Goal: Task Accomplishment & Management: Manage account settings

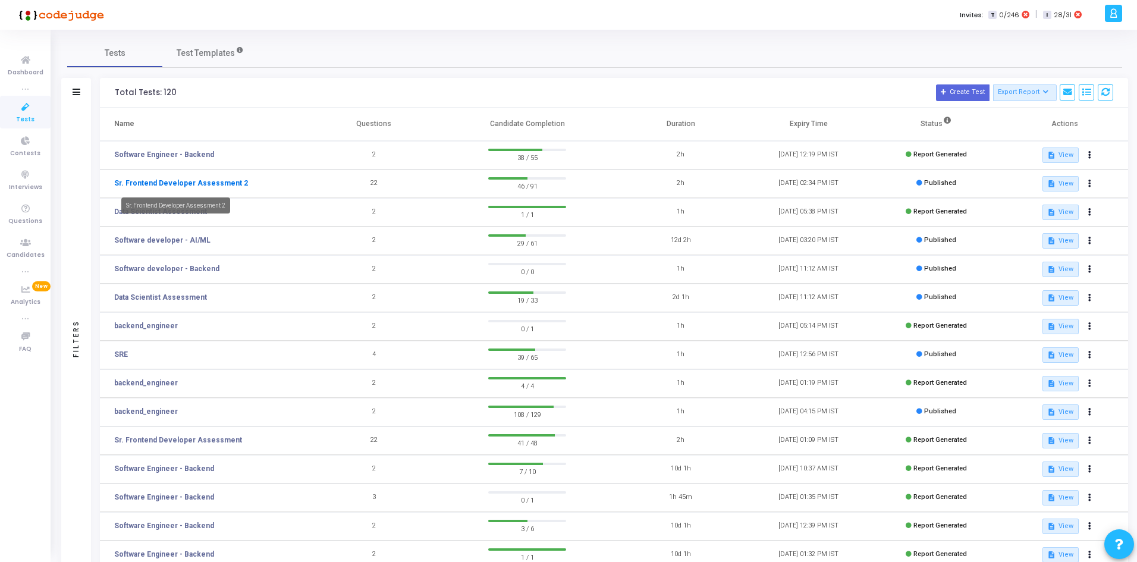
click at [152, 184] on link "Sr. Frontend Developer Assessment 2" at bounding box center [181, 183] width 134 height 11
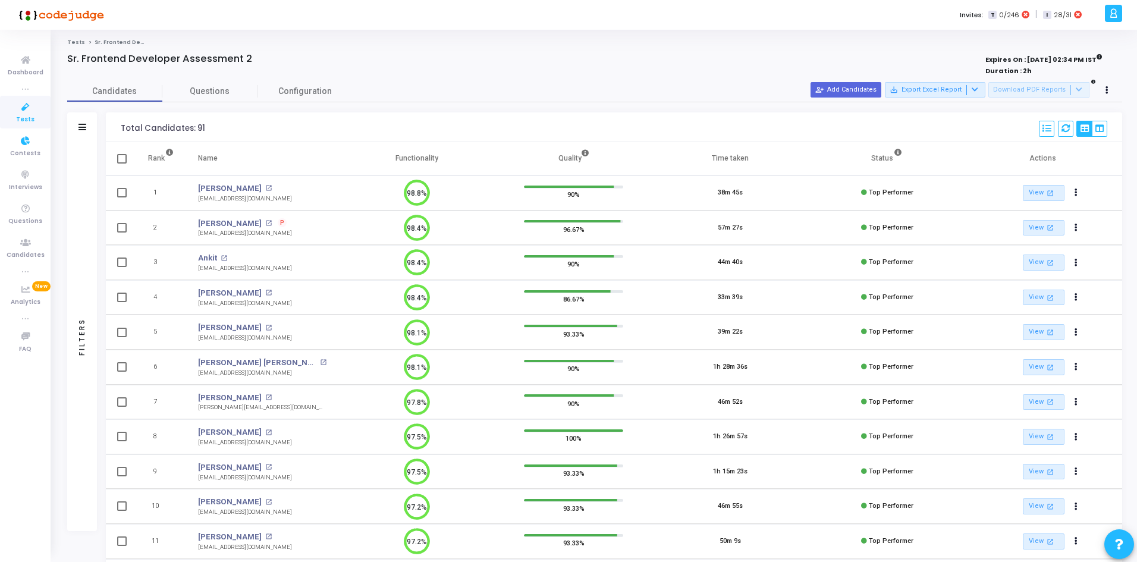
click at [88, 130] on div "Filters" at bounding box center [82, 127] width 30 height 30
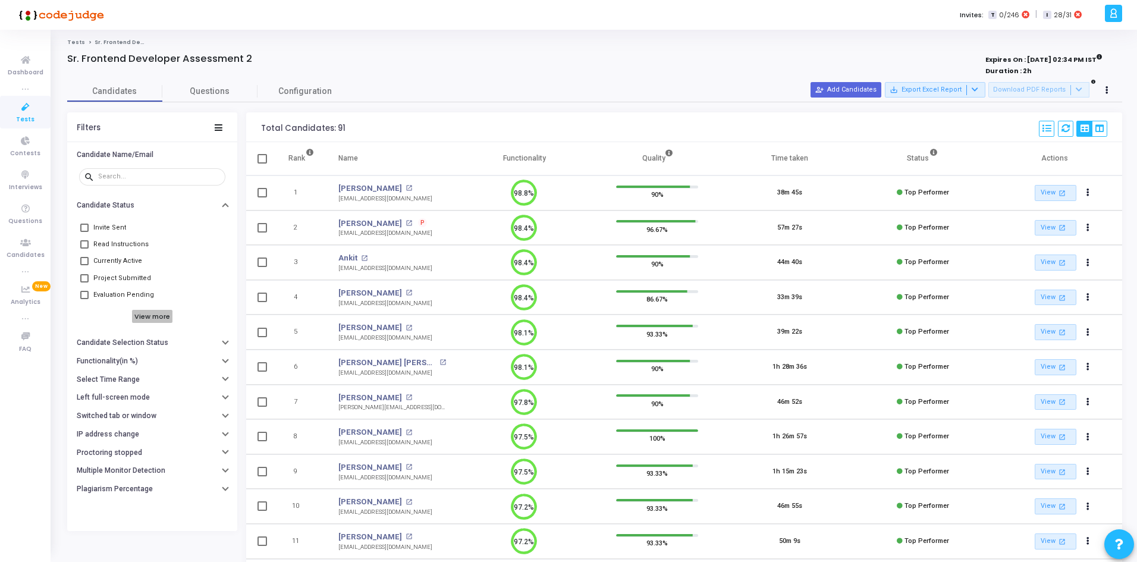
click at [133, 315] on h6 "View more" at bounding box center [152, 316] width 41 height 13
click at [84, 312] on span at bounding box center [84, 311] width 8 height 8
click at [84, 316] on input "Top Performers" at bounding box center [84, 316] width 1 height 1
checkbox input "true"
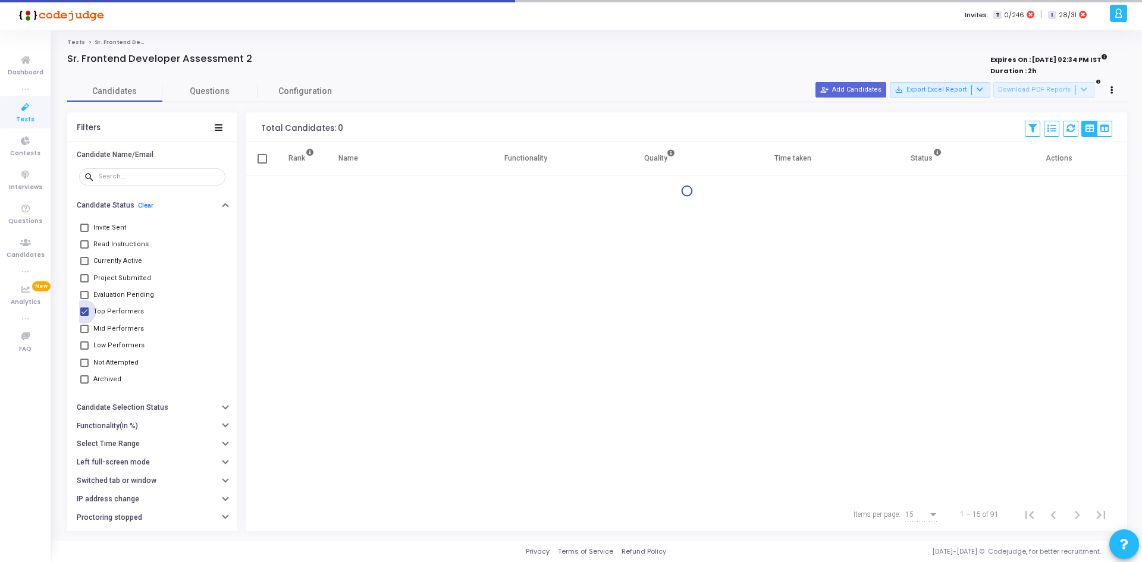
click at [86, 335] on label "Mid Performers" at bounding box center [112, 329] width 64 height 14
click at [84, 334] on input "Mid Performers" at bounding box center [84, 333] width 1 height 1
checkbox input "true"
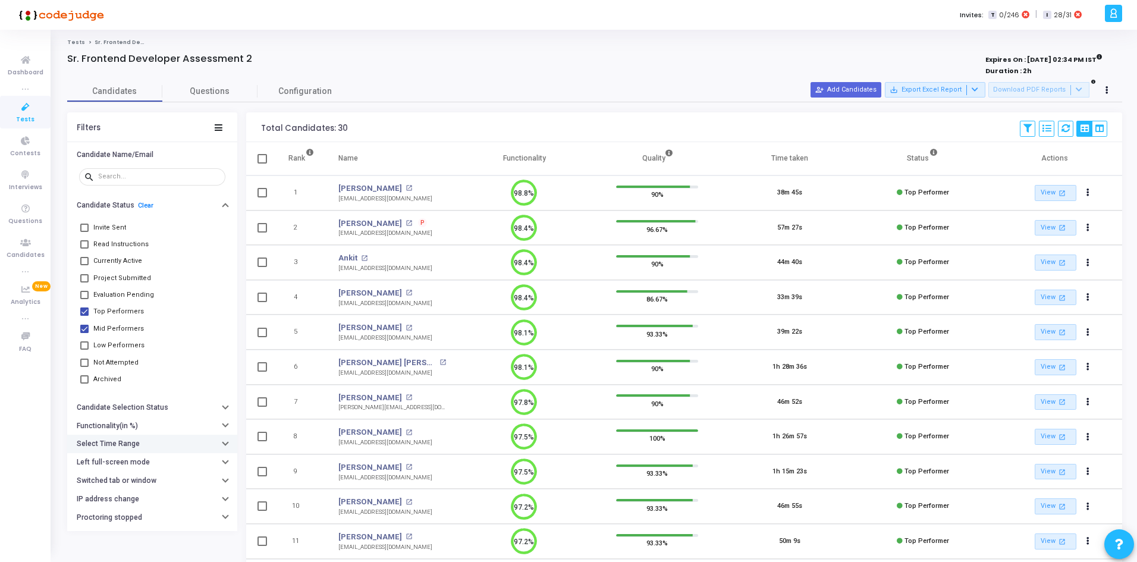
click at [123, 442] on h6 "Select Time Range" at bounding box center [108, 443] width 63 height 9
click at [141, 464] on input "text" at bounding box center [177, 467] width 88 height 7
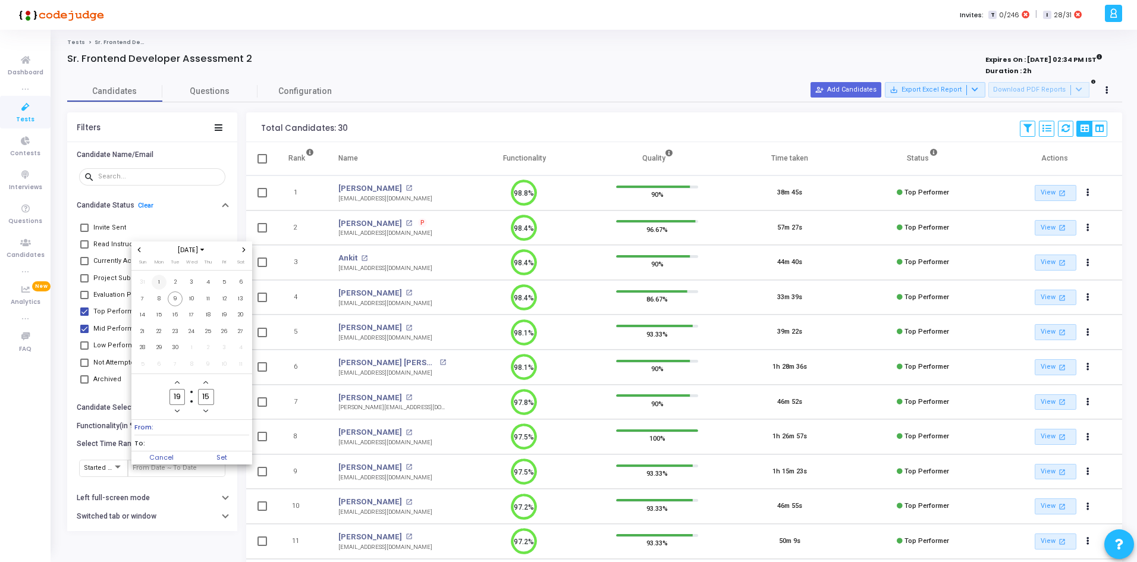
click at [153, 278] on span "1" at bounding box center [159, 282] width 15 height 15
click at [177, 302] on span "9" at bounding box center [175, 298] width 15 height 15
click at [224, 452] on span "Set" at bounding box center [222, 457] width 61 height 13
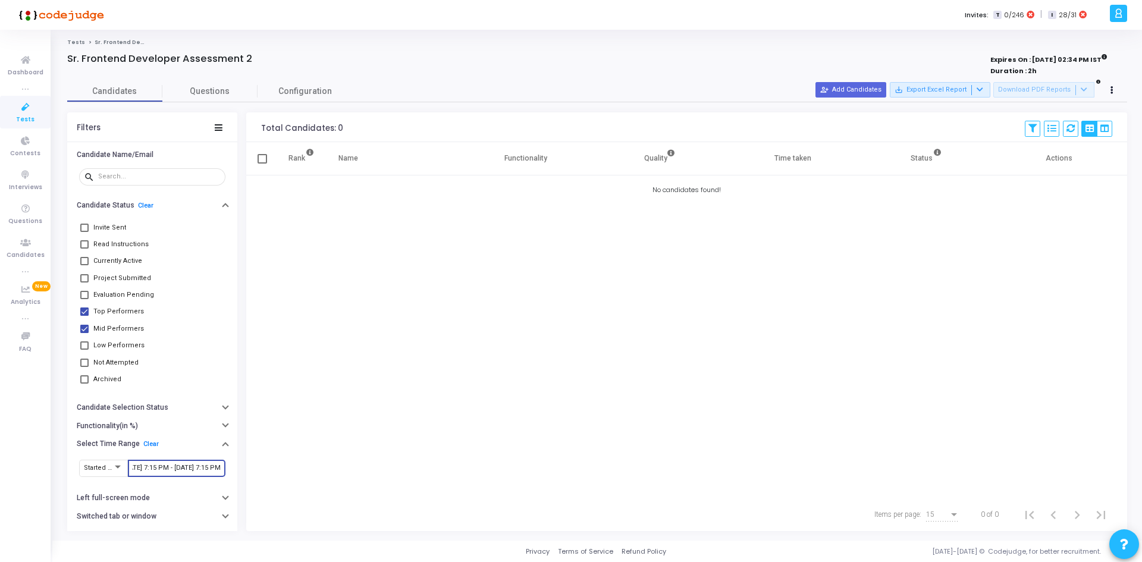
click at [150, 466] on input "9/1/2025, 7:15 PM - 9/9/2025, 7:15 PM" at bounding box center [177, 467] width 88 height 7
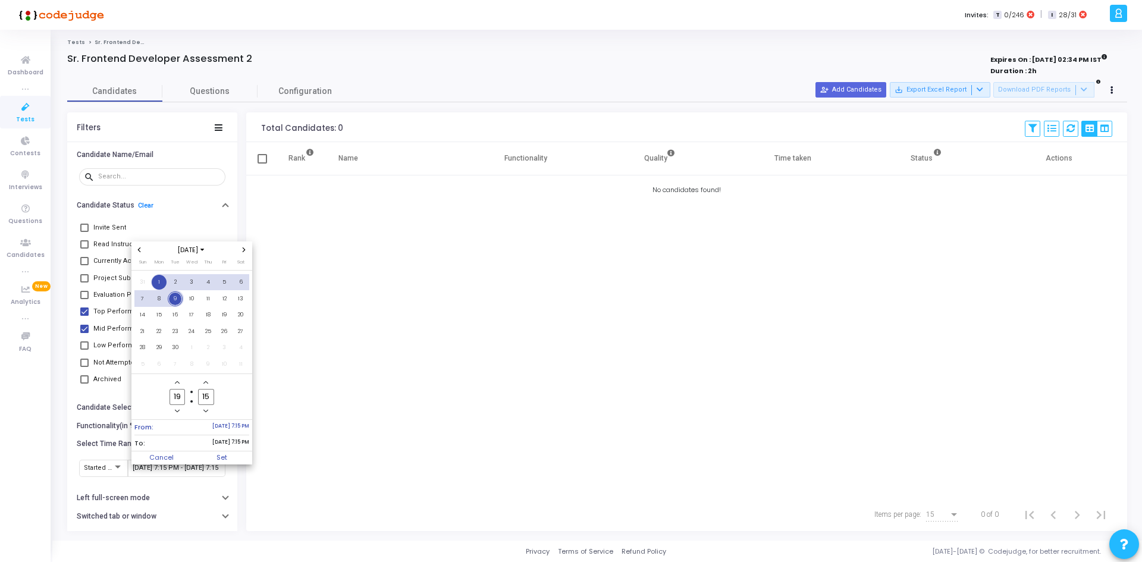
click at [141, 253] on span "Previous month" at bounding box center [139, 250] width 10 height 10
click at [158, 345] on span "25" at bounding box center [159, 347] width 15 height 15
click at [243, 245] on div "Aug 2025" at bounding box center [191, 249] width 121 height 17
click at [246, 250] on icon "Next month" at bounding box center [243, 249] width 5 height 5
click at [175, 294] on span "9" at bounding box center [175, 298] width 15 height 15
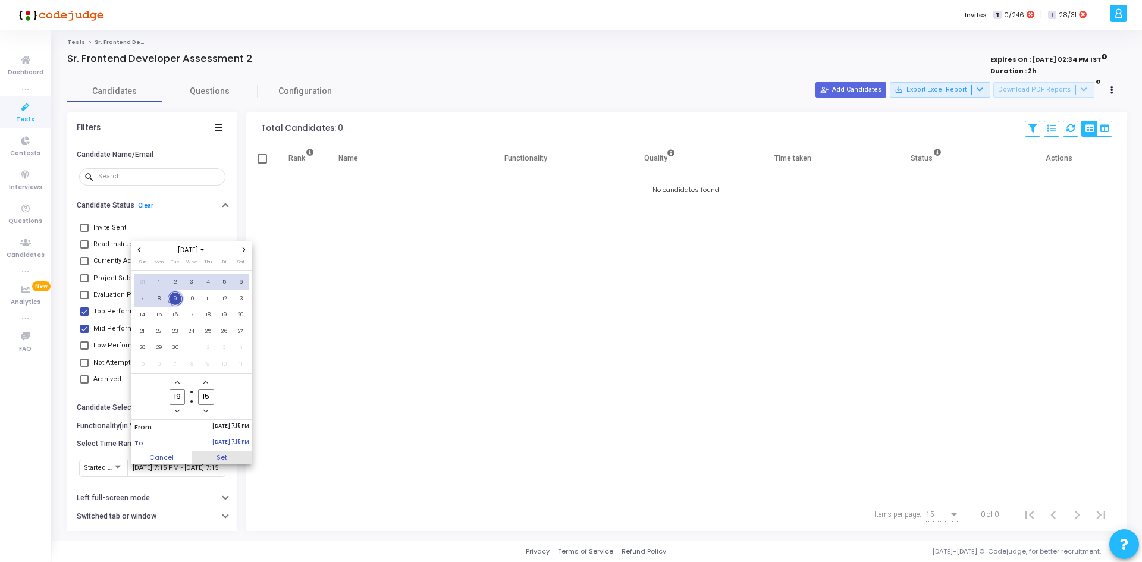
click at [231, 456] on span "Set" at bounding box center [222, 457] width 61 height 13
type input "8/25/2025, 7:15 PM - 9/9/2025, 7:15 PM"
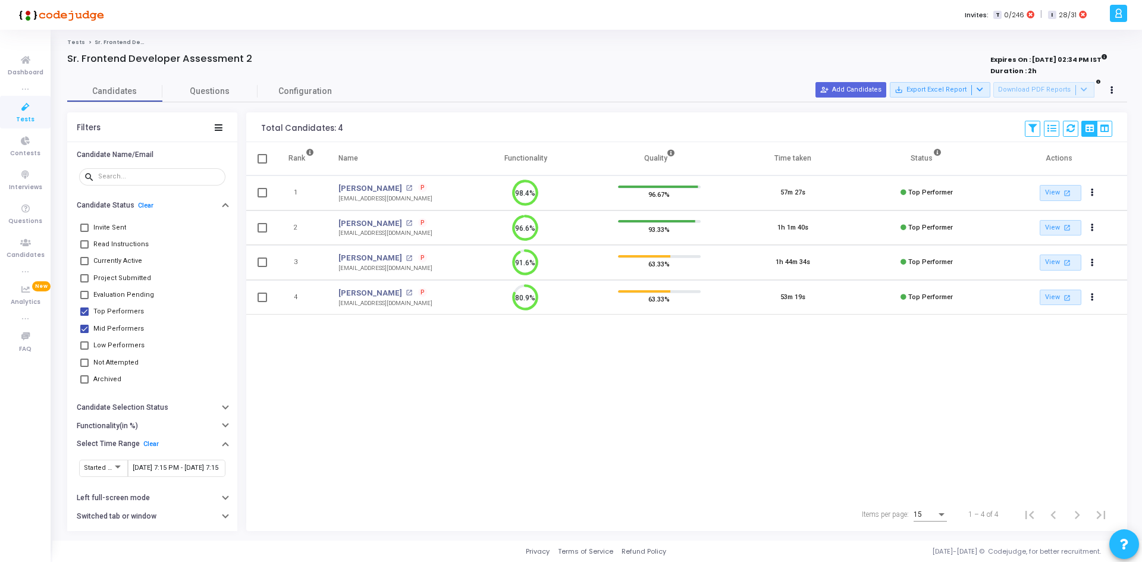
drag, startPoint x: 333, startPoint y: 187, endPoint x: 381, endPoint y: 190, distance: 47.7
click at [381, 190] on td "Deepak Raj Deepak Raj open_in_new P deepak.rajachiver@gmail.com" at bounding box center [393, 192] width 132 height 35
click at [458, 380] on div "Rank Name Functionality Quality Time taken Status Actions 1 Deepak Raj open_in_…" at bounding box center [686, 320] width 881 height 356
click at [874, 90] on button "person_add_alt Add Candidates" at bounding box center [850, 89] width 71 height 15
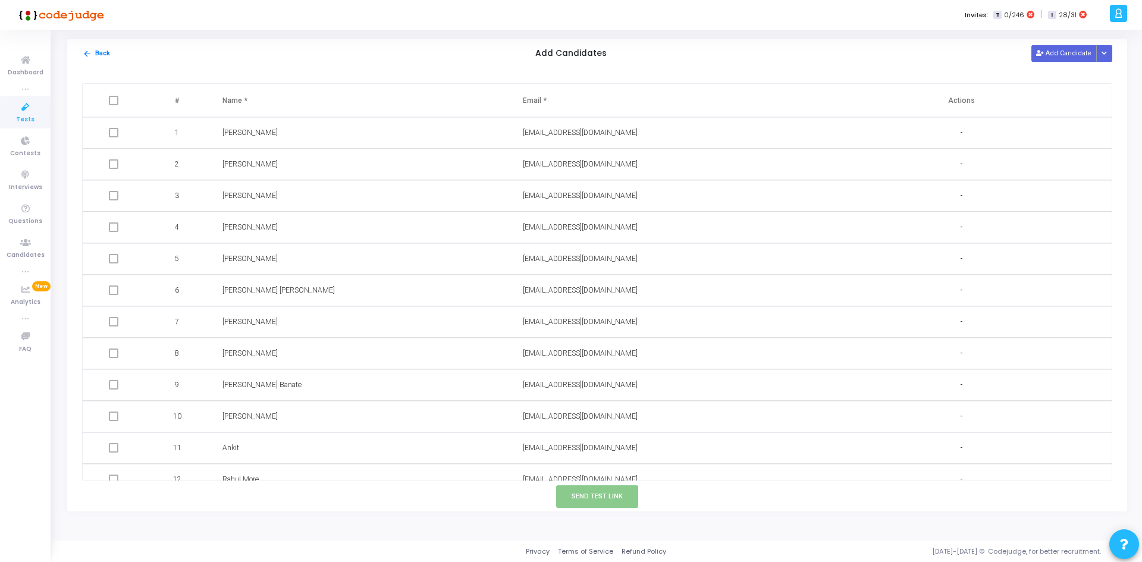
click at [1034, 50] on div "arrow_back Back Add Candidates Add Candidate Upload Candidate List" at bounding box center [597, 54] width 1060 height 30
click at [1039, 51] on icon at bounding box center [1039, 54] width 7 height 7
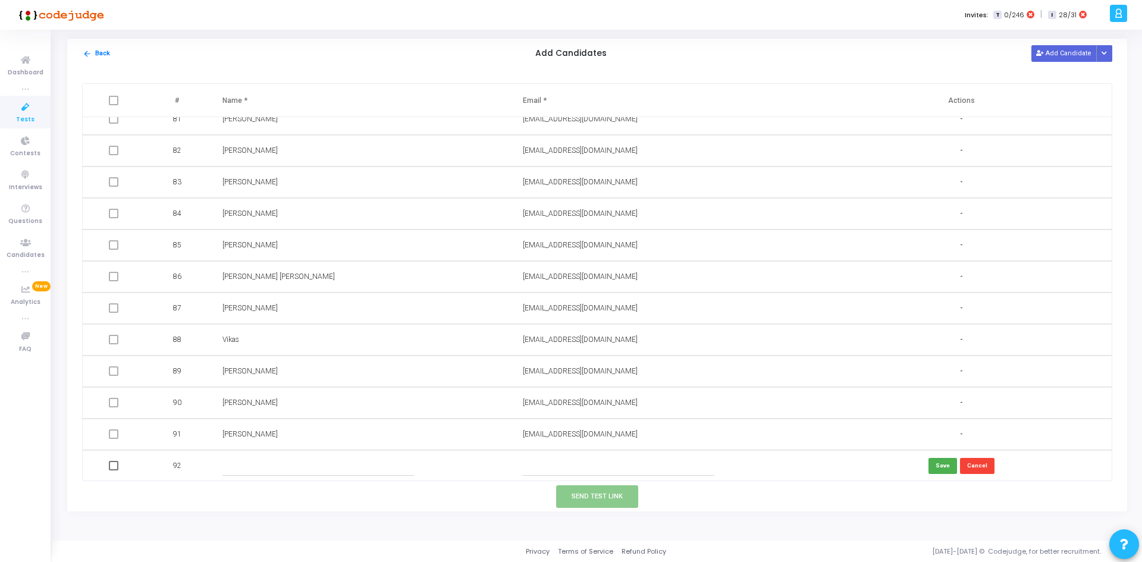
scroll to position [2536, 0]
click at [1104, 56] on icon "Button group with nested dropdown" at bounding box center [1103, 54] width 5 height 6
click at [1055, 79] on button "Upload Candidate List" at bounding box center [1061, 76] width 91 height 16
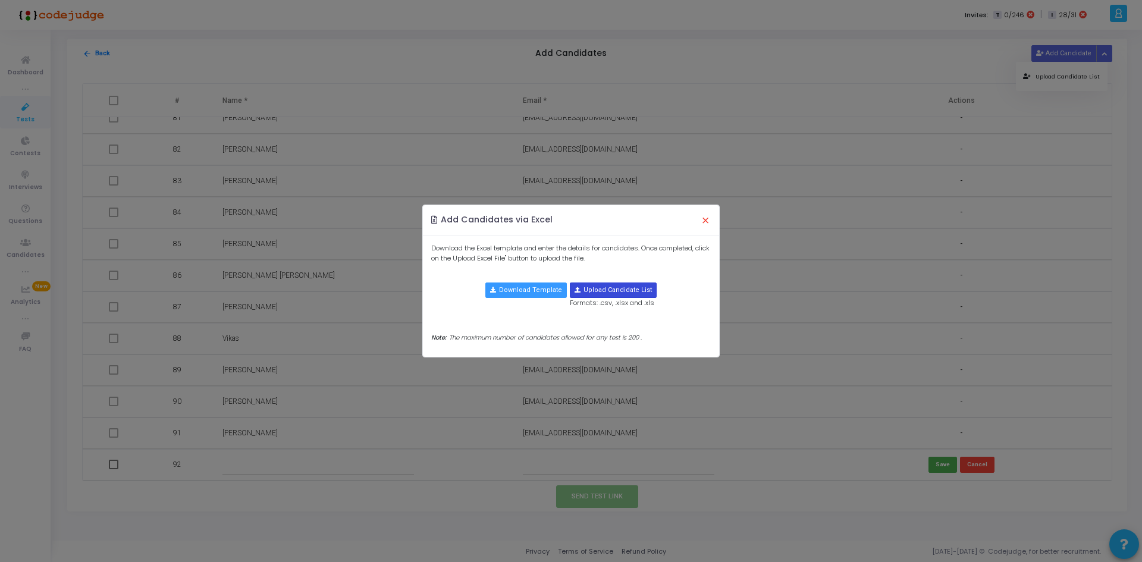
click at [638, 288] on input "file" at bounding box center [613, 290] width 86 height 14
type input "C:\fakepath\candidate-template.csv"
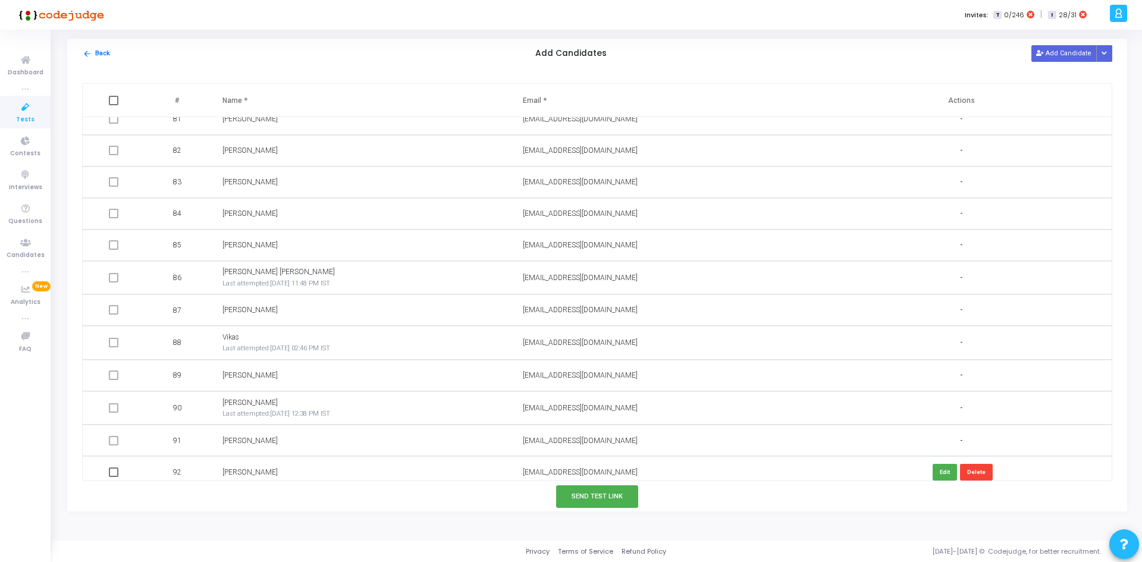
scroll to position [2666, 0]
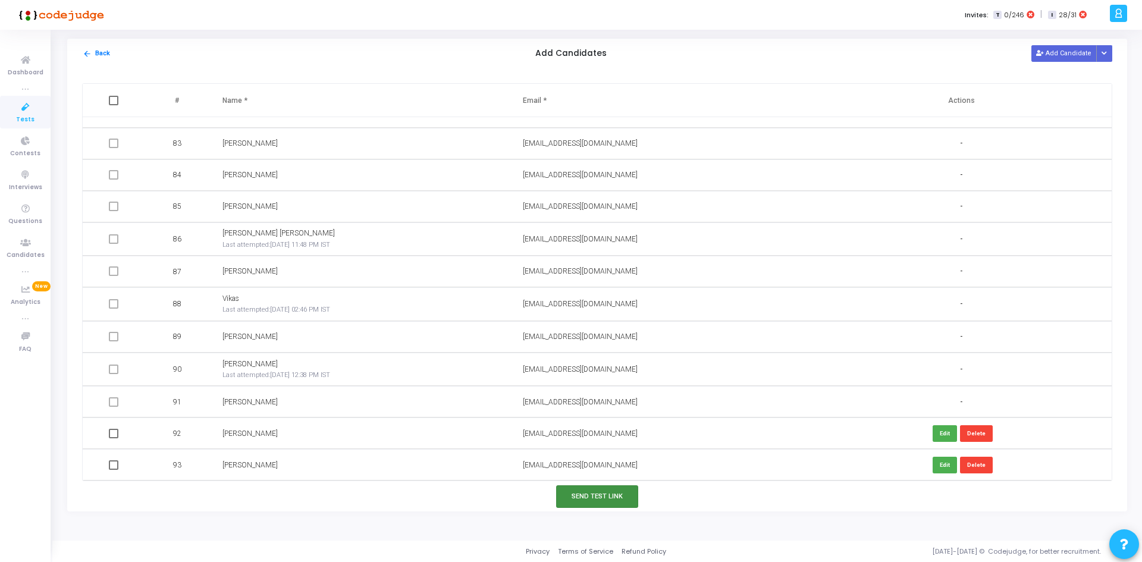
click at [592, 495] on button "Send Test Link" at bounding box center [597, 496] width 82 height 22
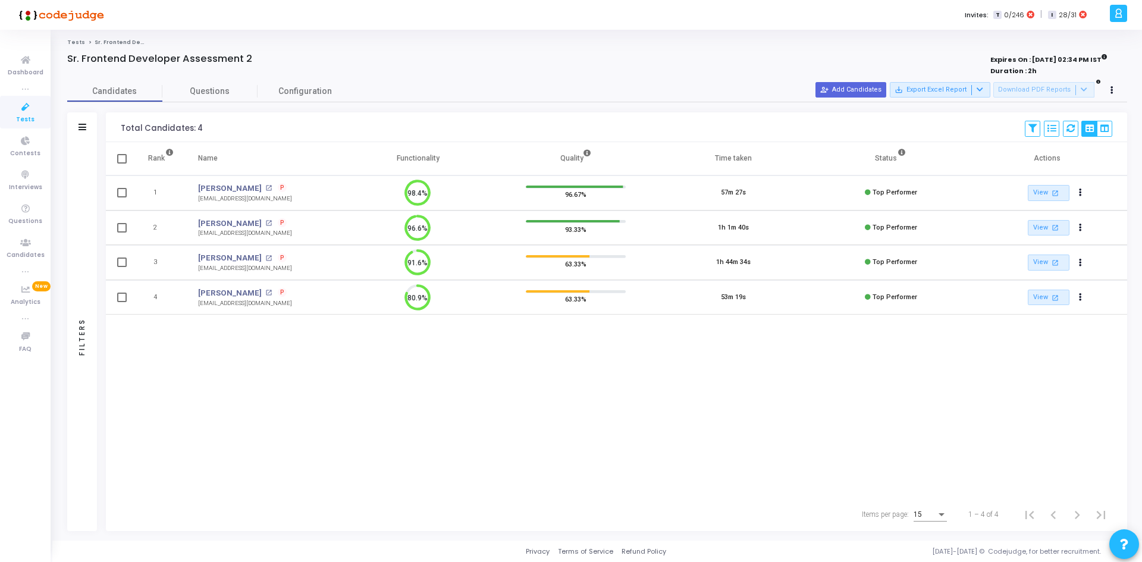
scroll to position [5, 5]
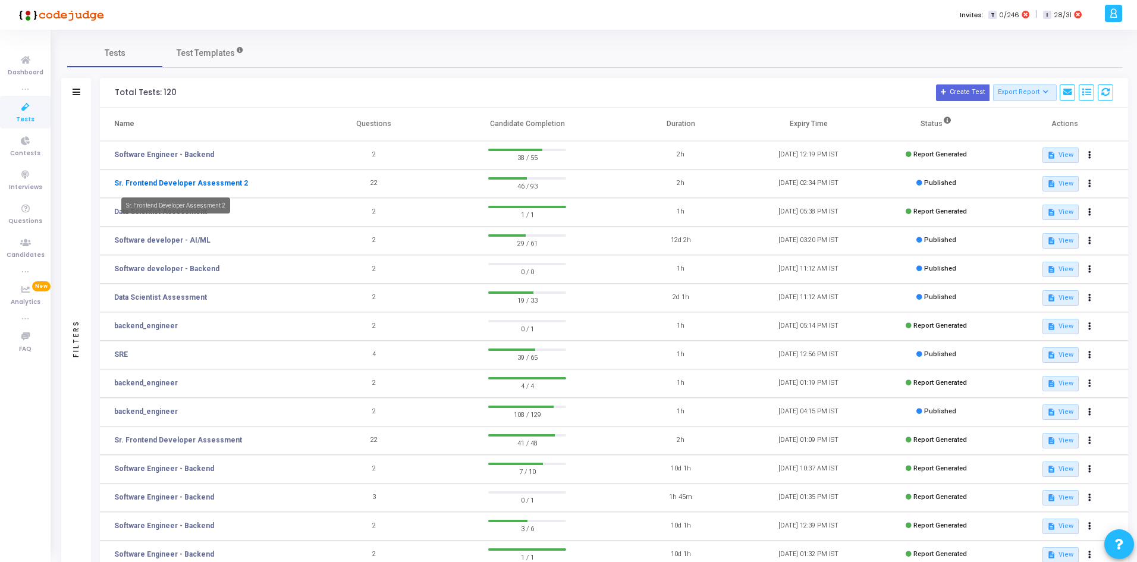
click at [159, 186] on link "Sr. Frontend Developer Assessment 2" at bounding box center [181, 183] width 134 height 11
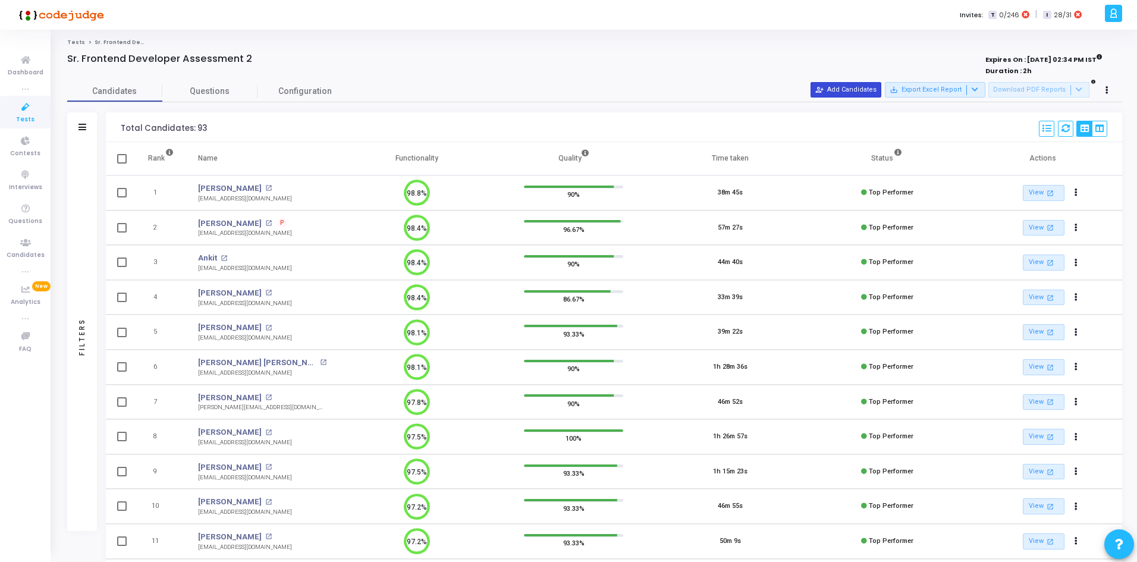
click at [873, 88] on button "person_add_alt Add Candidates" at bounding box center [846, 89] width 71 height 15
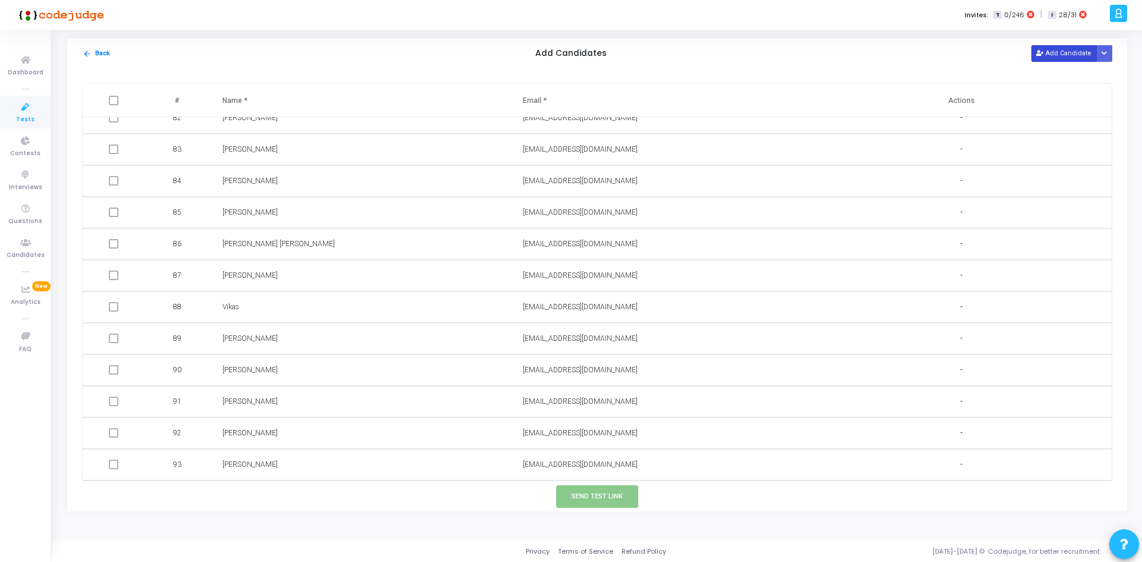
click at [1035, 57] on button "Add Candidate" at bounding box center [1063, 53] width 65 height 16
click at [580, 465] on input "text" at bounding box center [619, 465] width 192 height 20
type input "[EMAIL_ADDRESS][DOMAIN_NAME]"
click at [385, 472] on input "text" at bounding box center [318, 465] width 192 height 20
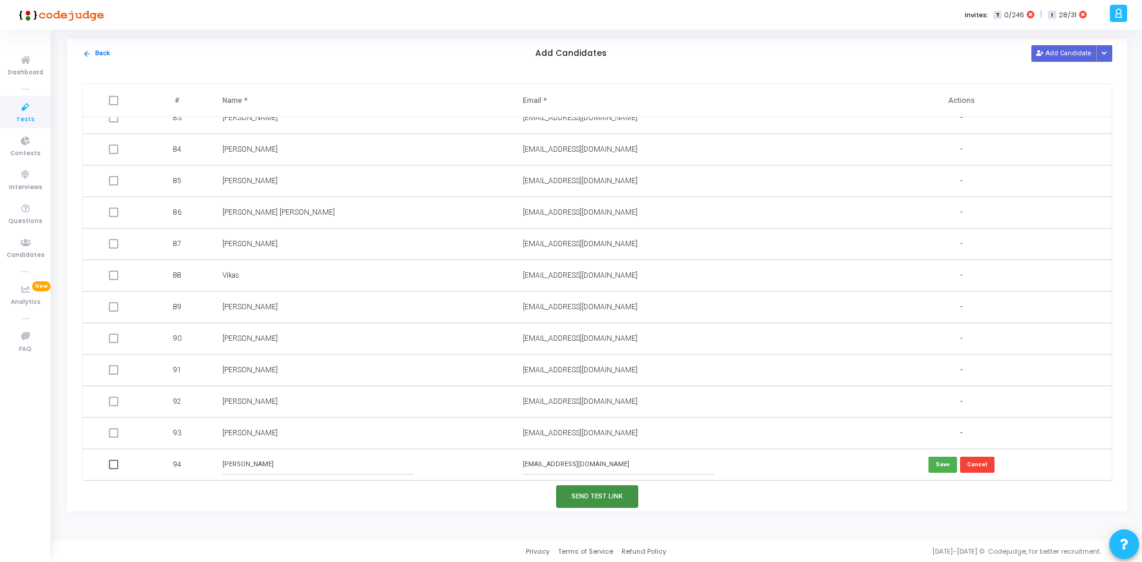
type input "[PERSON_NAME]"
click at [582, 492] on button "Send Test Link" at bounding box center [597, 496] width 82 height 22
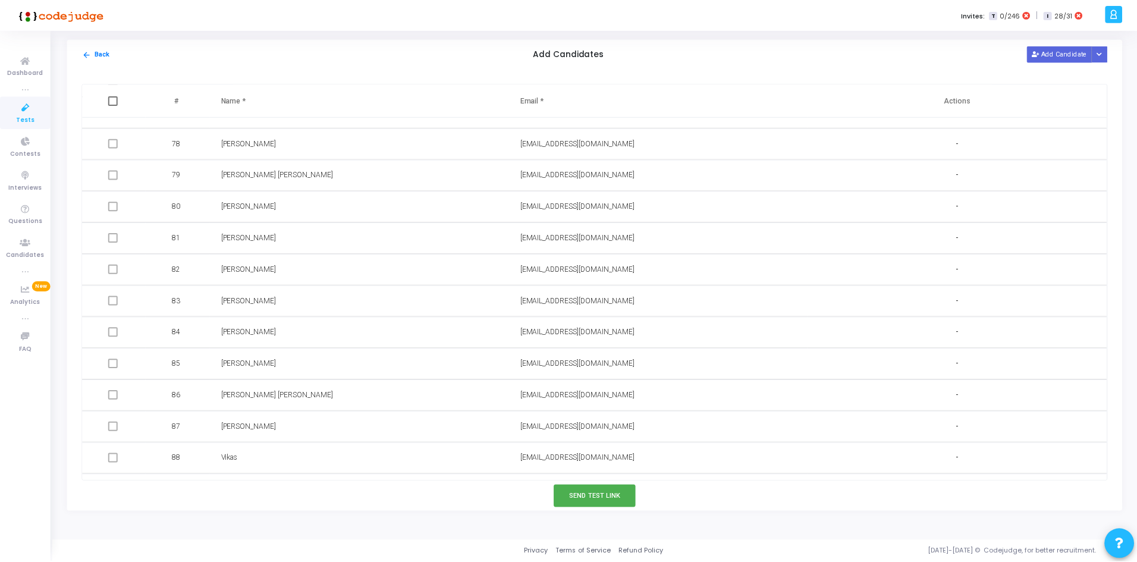
scroll to position [2600, 0]
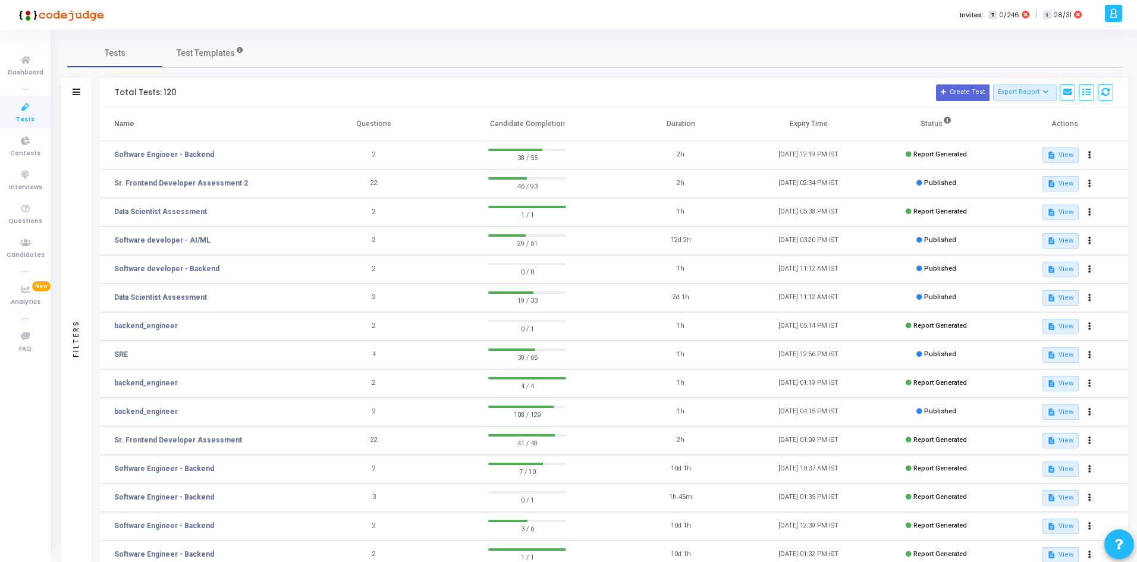
click at [1113, 15] on icon at bounding box center [1113, 14] width 9 height 14
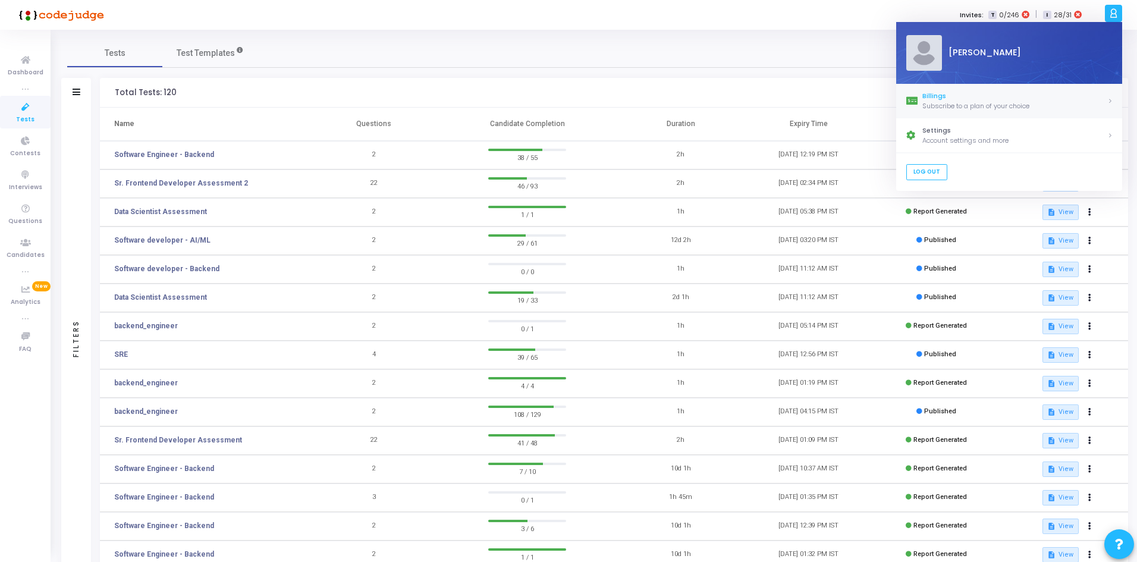
click at [1060, 89] on link "[PERSON_NAME] Subscribe to a plan of your choice" at bounding box center [1009, 101] width 226 height 34
